Goal: Task Accomplishment & Management: Use online tool/utility

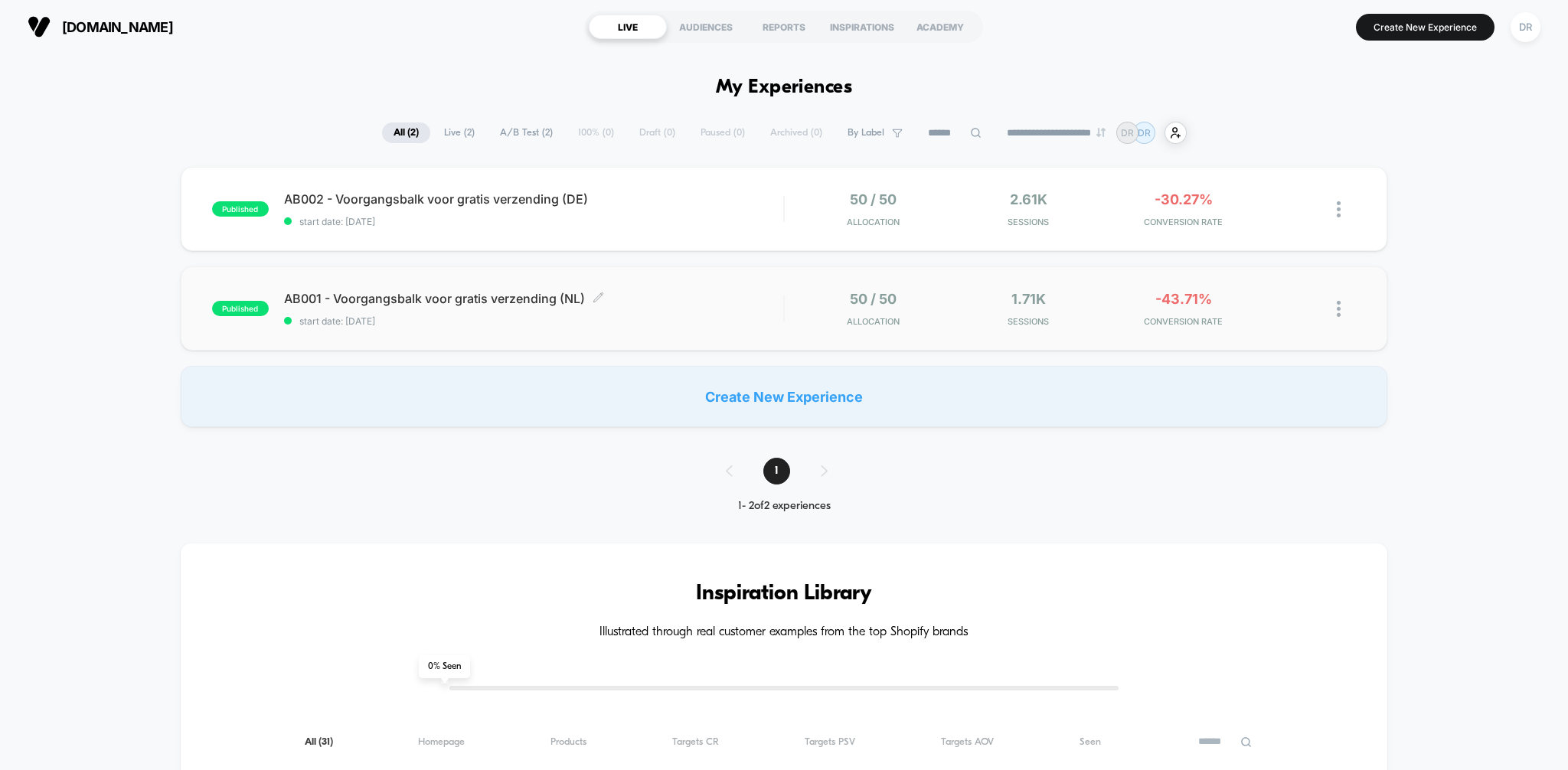
click at [654, 293] on span "AB001 - Voorgangsbalk voor gratis verzending (NL) Click to edit experience deta…" at bounding box center [534, 298] width 500 height 15
click at [709, 232] on div "published AB002 - Voorgangsbalk voor gratis verzending (DE) start date: [DATE] …" at bounding box center [784, 209] width 1208 height 84
